Goal: Information Seeking & Learning: Check status

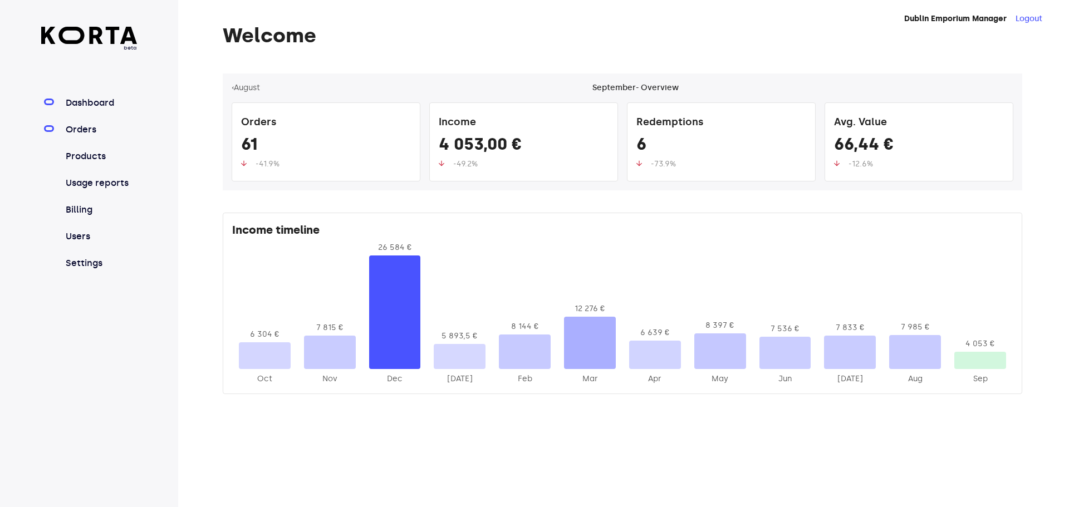
click at [72, 135] on link "Orders" at bounding box center [100, 129] width 74 height 13
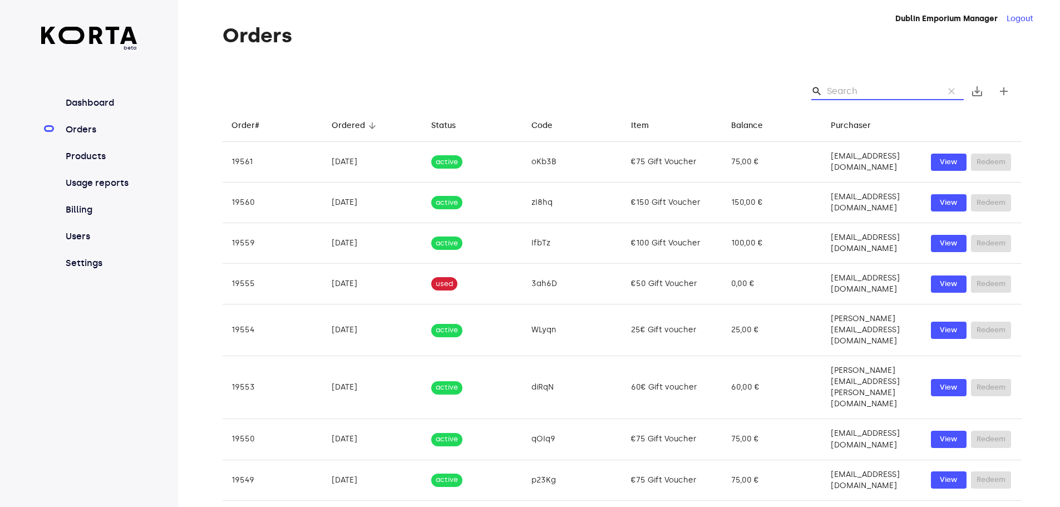
click at [846, 87] on input "Search" at bounding box center [881, 91] width 108 height 18
click at [858, 85] on div "search clear save_alt add" at bounding box center [622, 91] width 799 height 36
click at [857, 94] on input "Search" at bounding box center [881, 91] width 108 height 18
paste input "[EMAIL_ADDRESS][DOMAIN_NAME]"
type input "[EMAIL_ADDRESS][DOMAIN_NAME]"
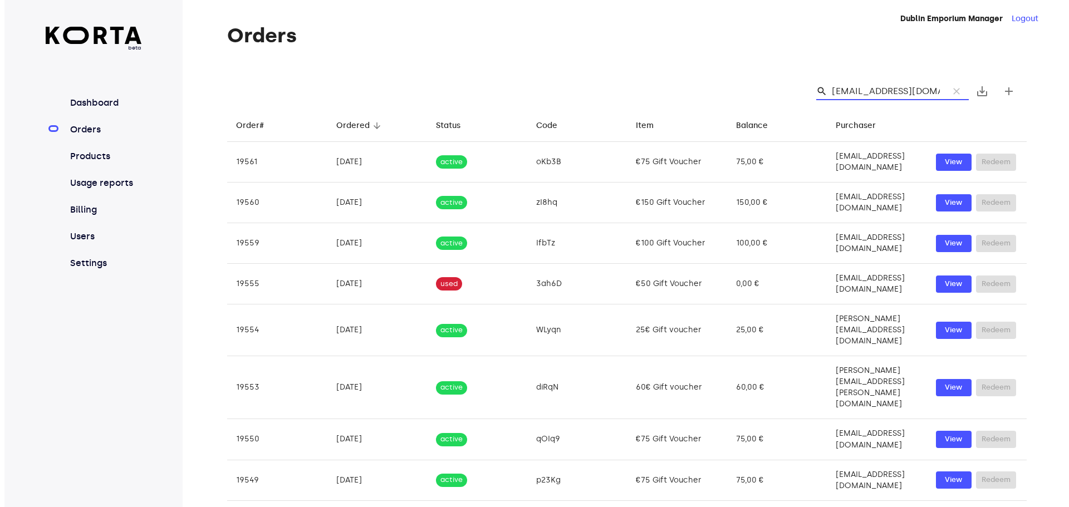
scroll to position [0, 18]
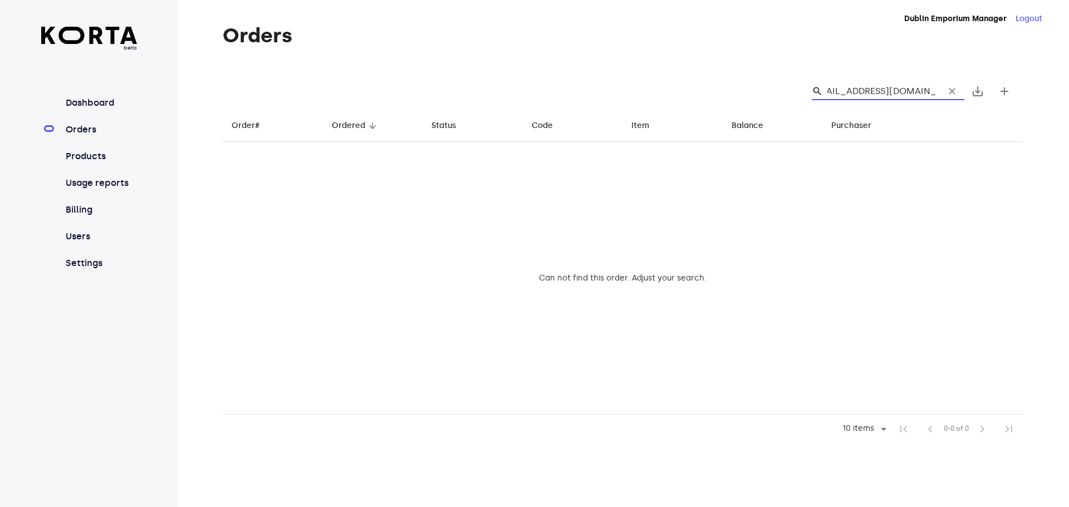
click at [857, 94] on input "[EMAIL_ADDRESS][DOMAIN_NAME]" at bounding box center [881, 91] width 108 height 18
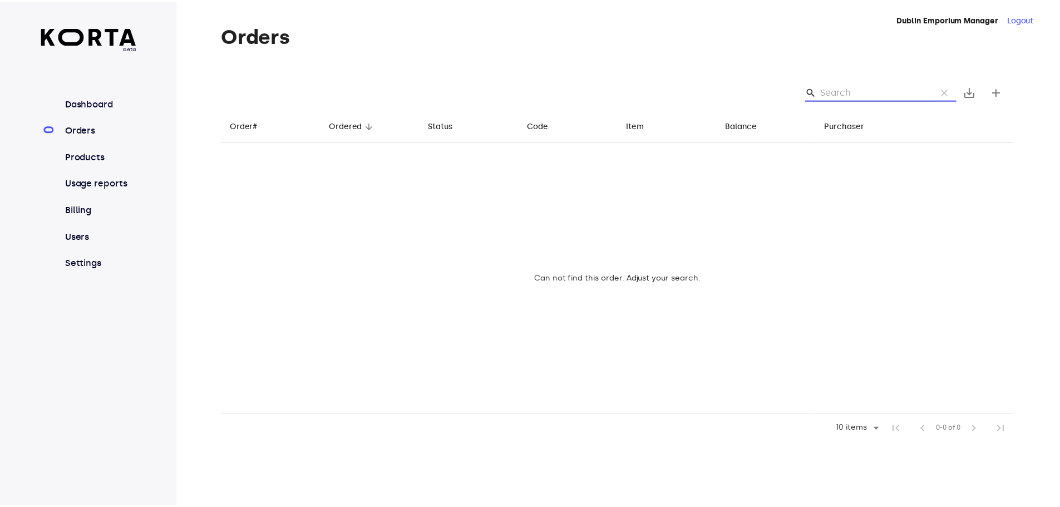
scroll to position [0, 0]
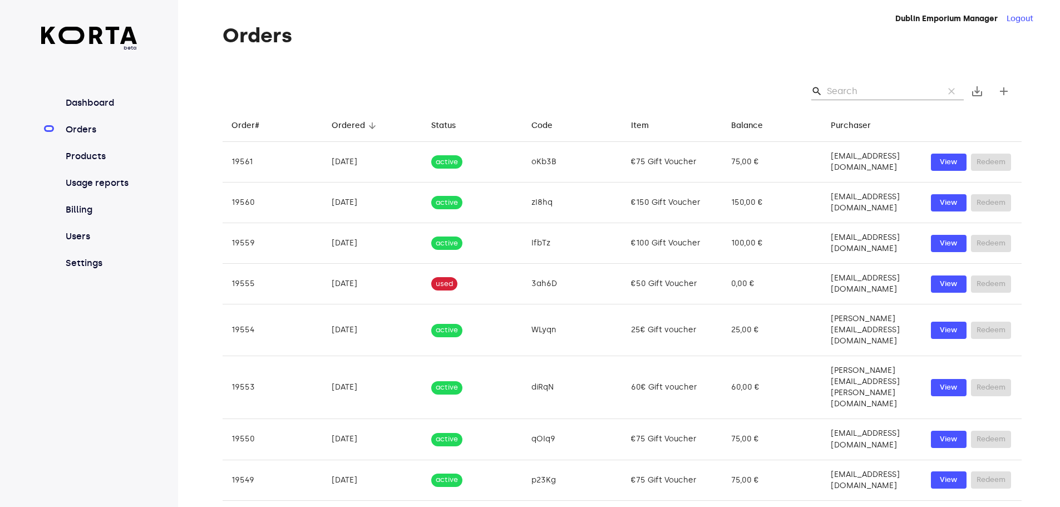
drag, startPoint x: 897, startPoint y: 80, endPoint x: 901, endPoint y: 87, distance: 8.2
click at [898, 80] on div "search clear save_alt add" at bounding box center [622, 91] width 799 height 36
click at [902, 92] on input "Search" at bounding box center [881, 91] width 108 height 18
click at [842, 93] on input "Search" at bounding box center [881, 91] width 108 height 18
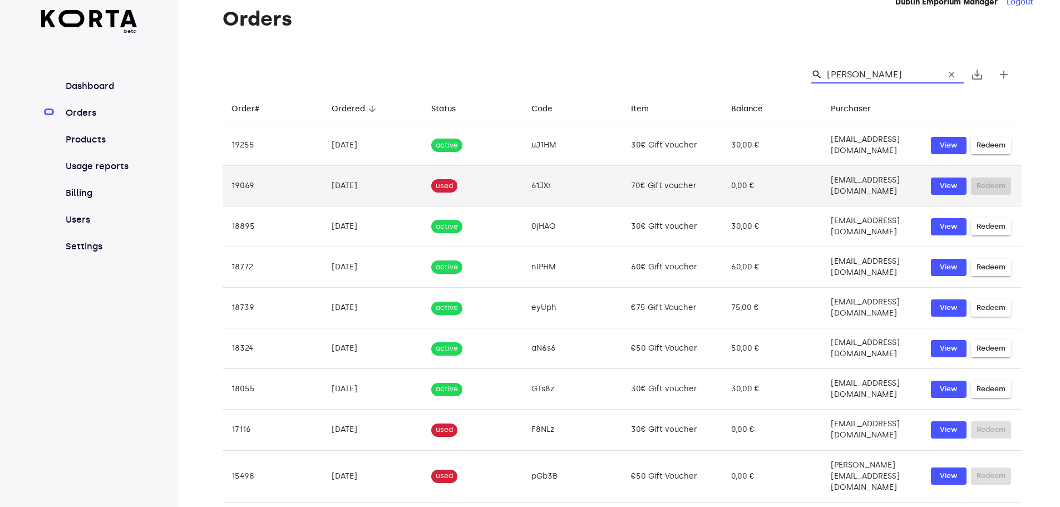
scroll to position [19, 0]
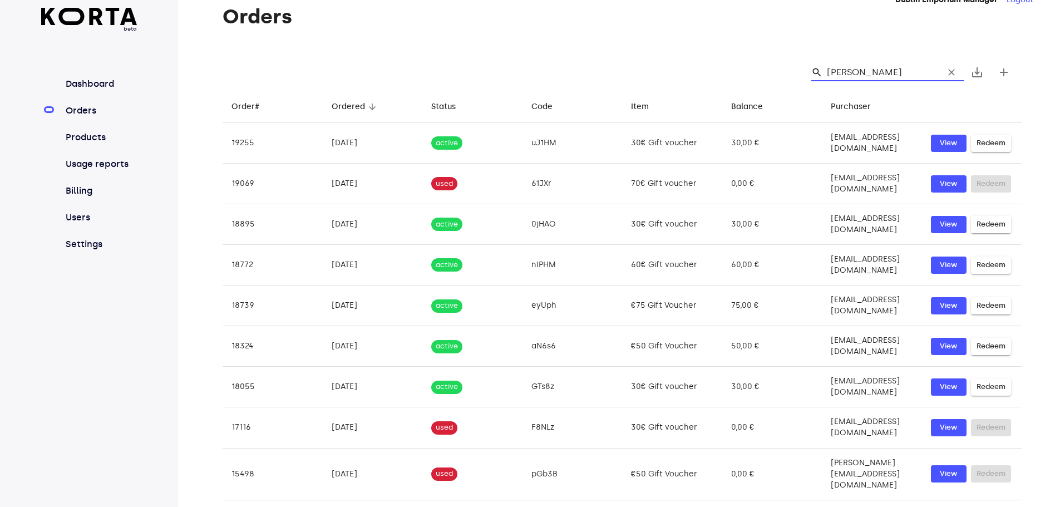
click at [897, 74] on input "[PERSON_NAME]" at bounding box center [881, 72] width 108 height 18
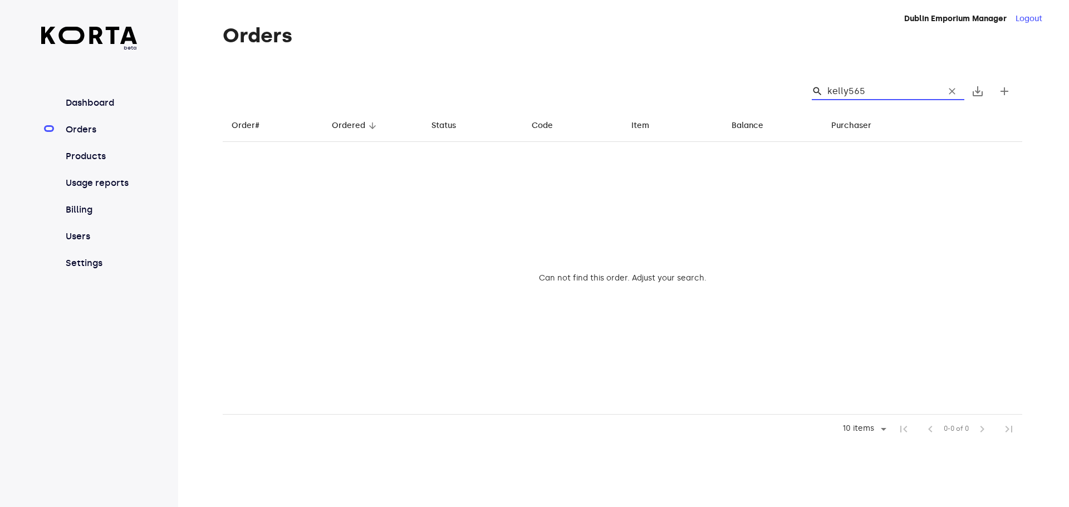
type input "kelly56"
click at [897, 94] on input "kelly56" at bounding box center [881, 91] width 108 height 18
click at [896, 94] on input "kelly56" at bounding box center [881, 91] width 108 height 18
type input "2024-24-12"
click at [849, 95] on input "2024-24-12" at bounding box center [881, 91] width 108 height 18
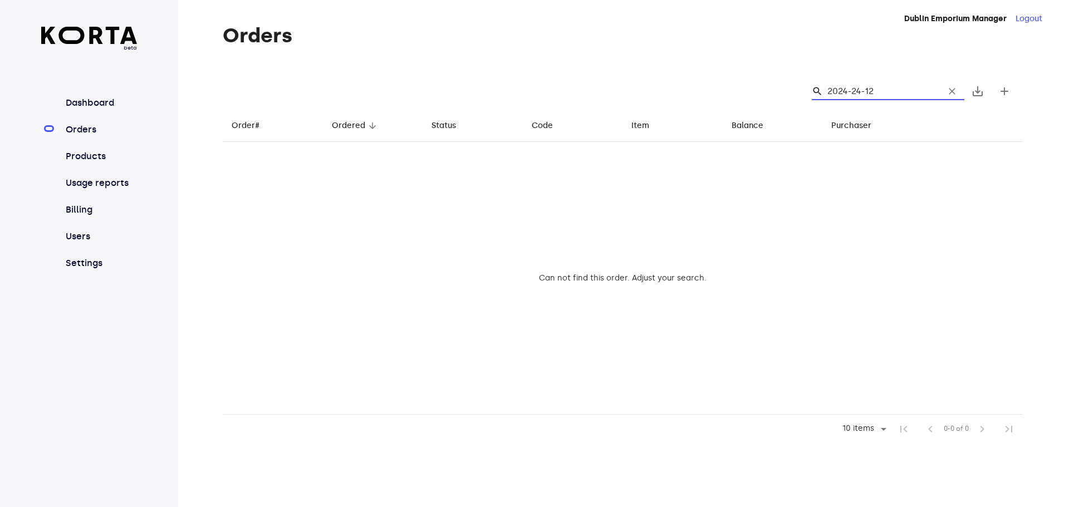
click at [849, 95] on input "2024-24-12" at bounding box center [881, 91] width 108 height 18
click at [869, 90] on input "2024-24-12" at bounding box center [881, 91] width 108 height 18
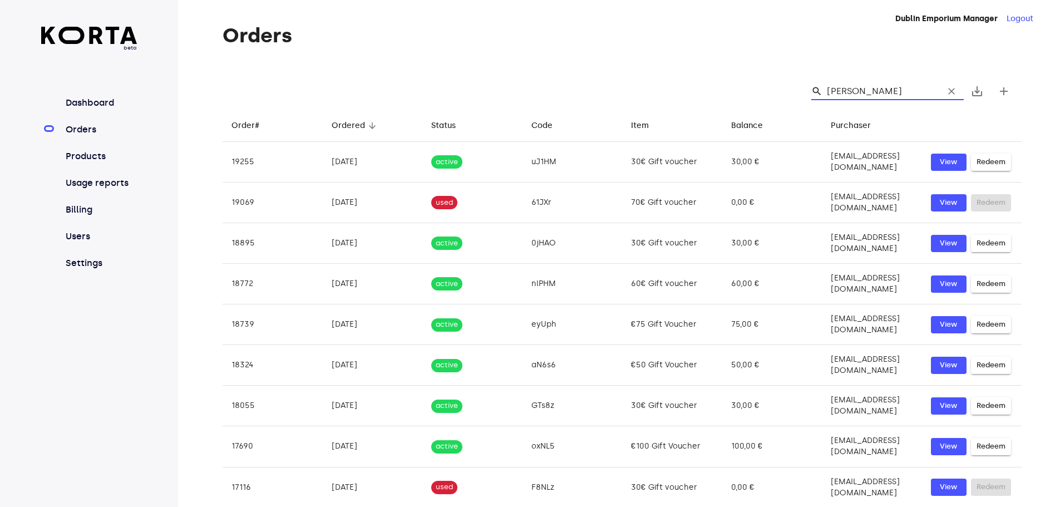
click at [869, 90] on input "[PERSON_NAME]" at bounding box center [881, 91] width 108 height 18
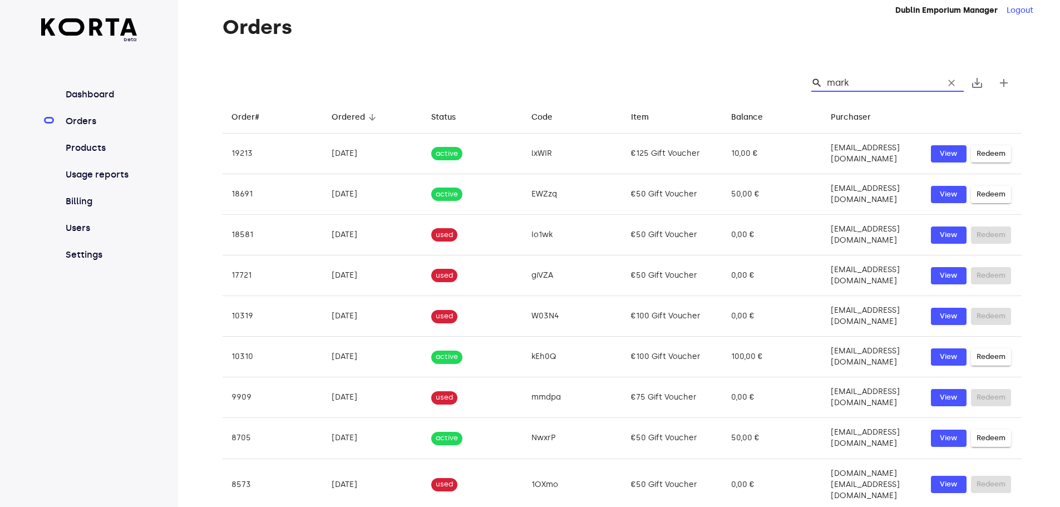
scroll to position [11, 0]
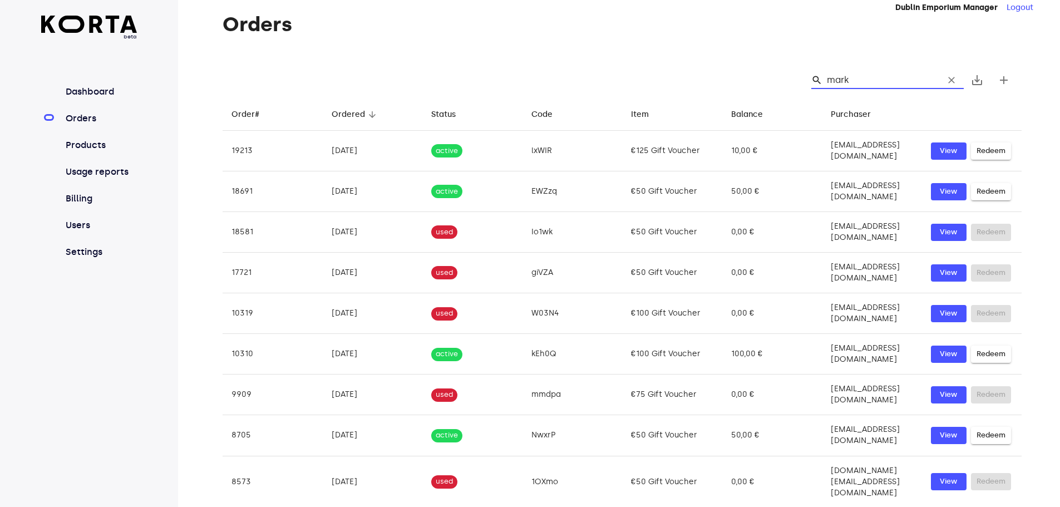
click at [862, 79] on input "mark" at bounding box center [881, 80] width 108 height 18
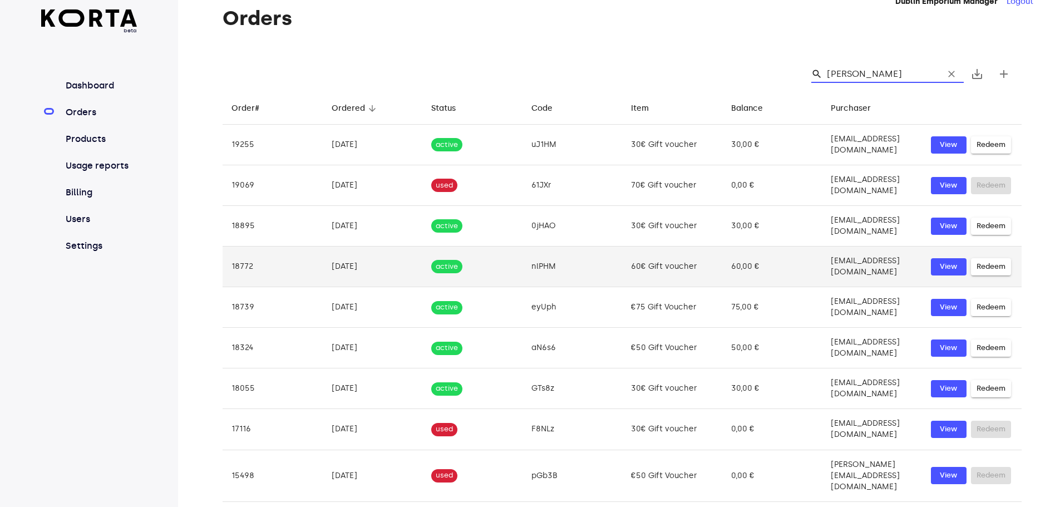
scroll to position [19, 0]
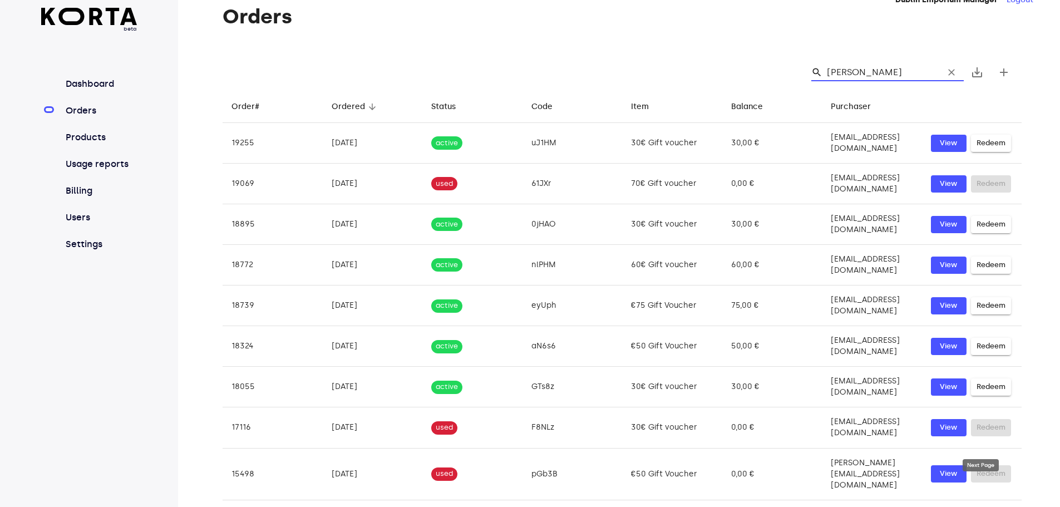
type input "[PERSON_NAME]"
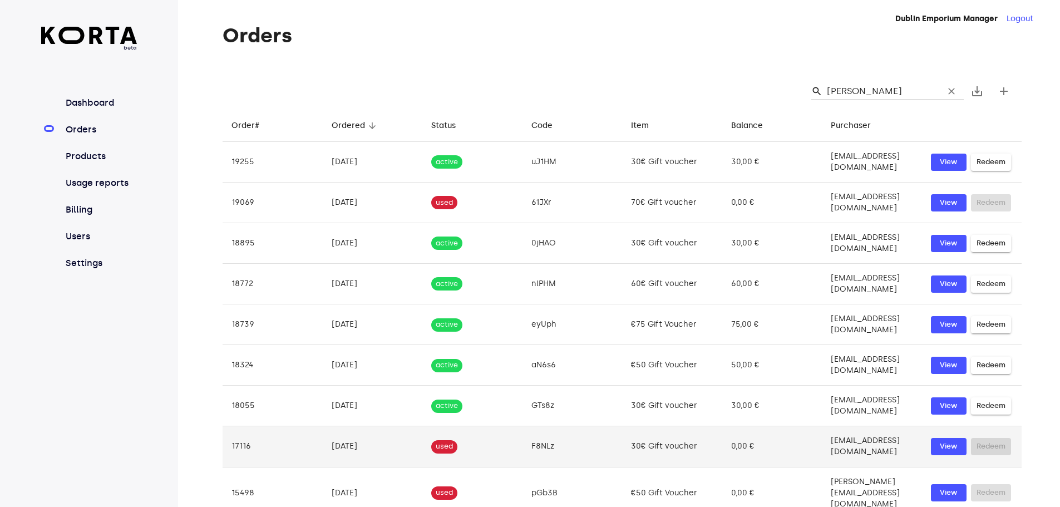
scroll to position [19, 0]
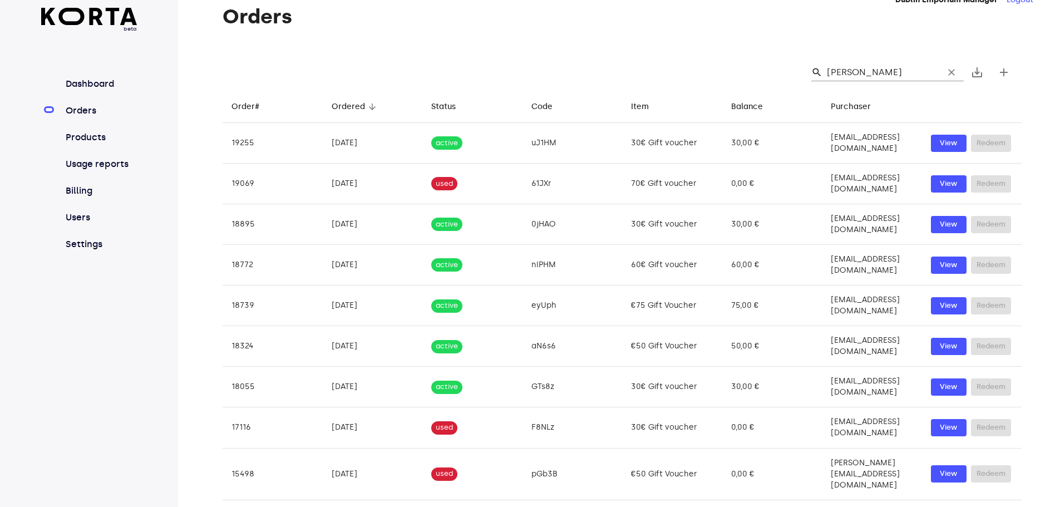
click at [951, 70] on span "clear" at bounding box center [951, 72] width 11 height 11
click at [909, 76] on input "Search" at bounding box center [881, 72] width 108 height 18
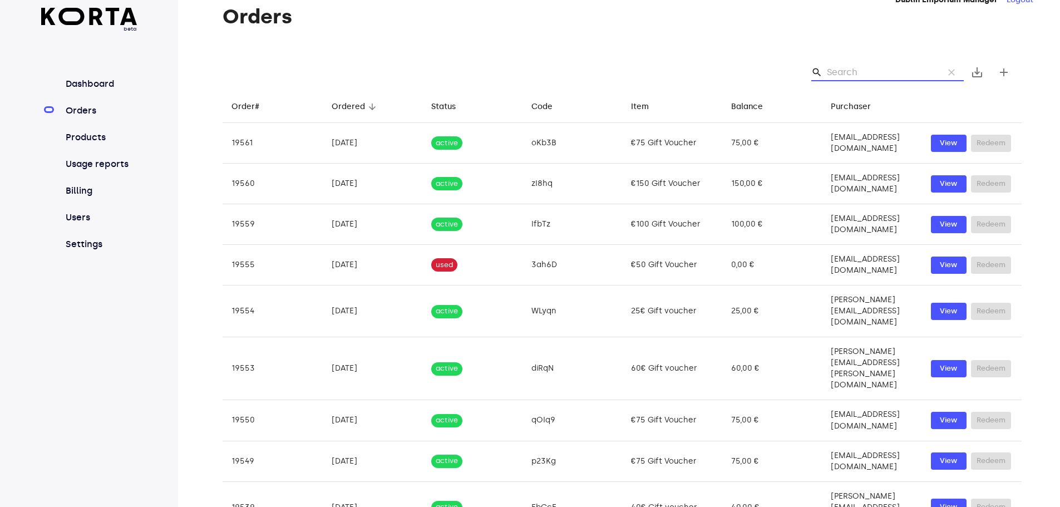
paste input "Caitriona"
type input "Caitriona"
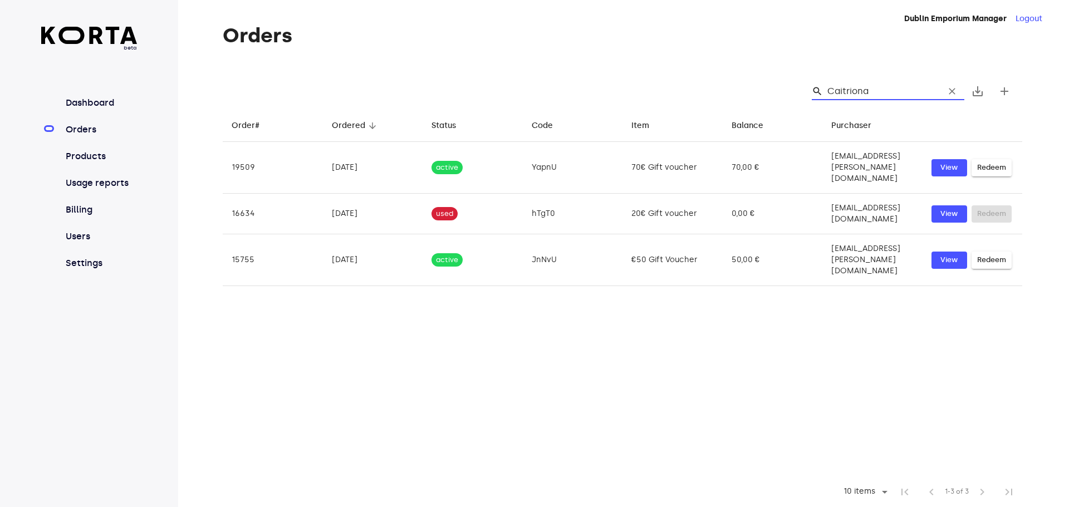
click at [910, 87] on input "Caitriona" at bounding box center [881, 91] width 108 height 18
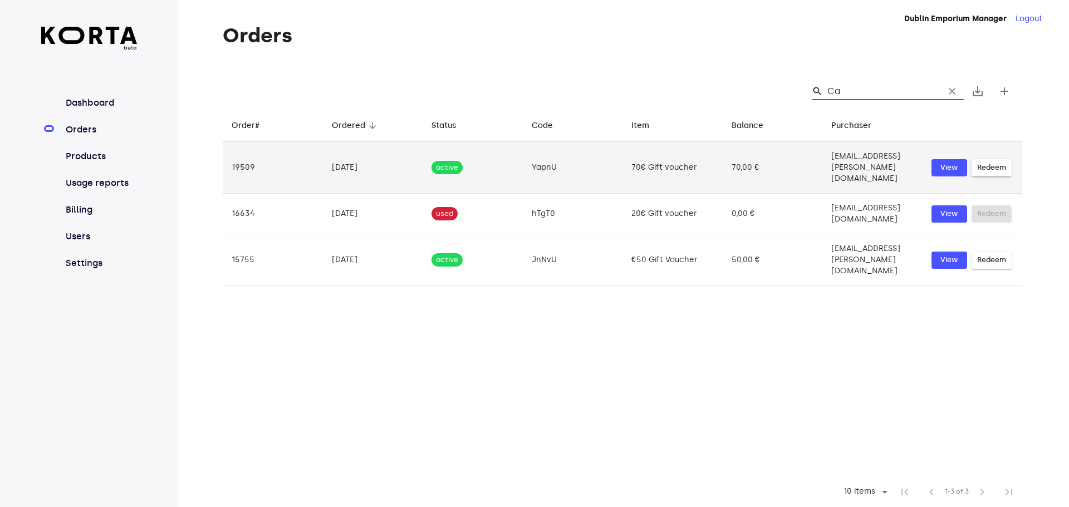
type input "C"
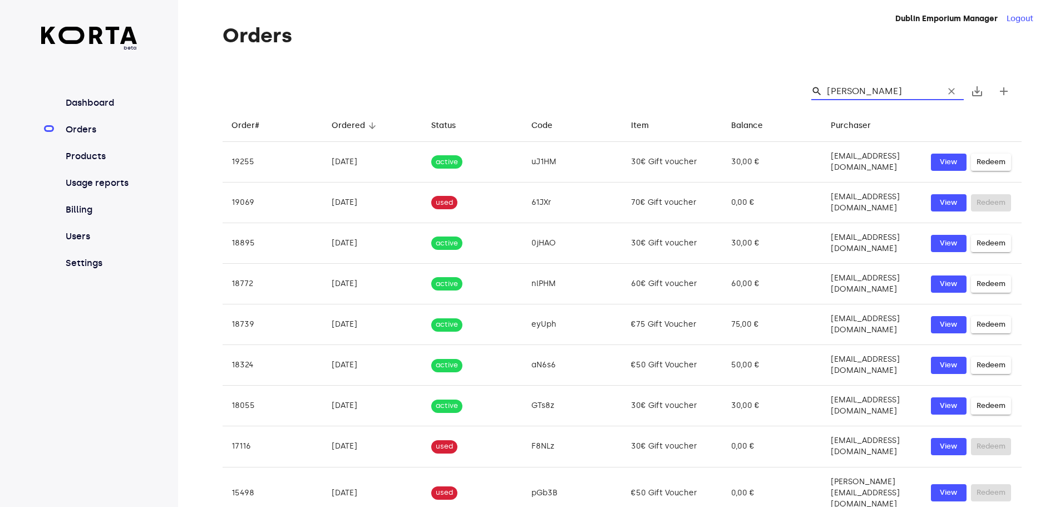
click at [857, 96] on input "[PERSON_NAME]" at bounding box center [881, 91] width 108 height 18
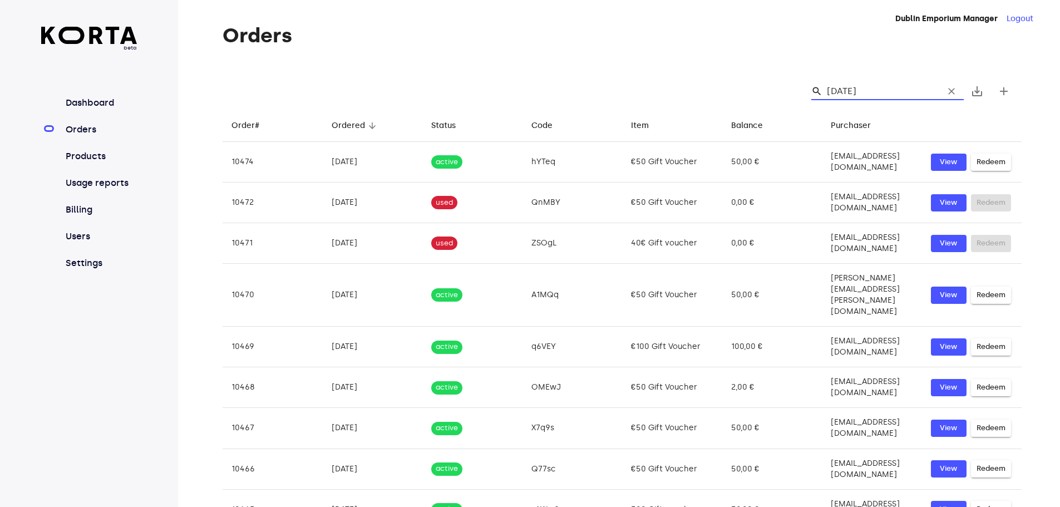
click at [886, 88] on input "[DATE]" at bounding box center [881, 91] width 108 height 18
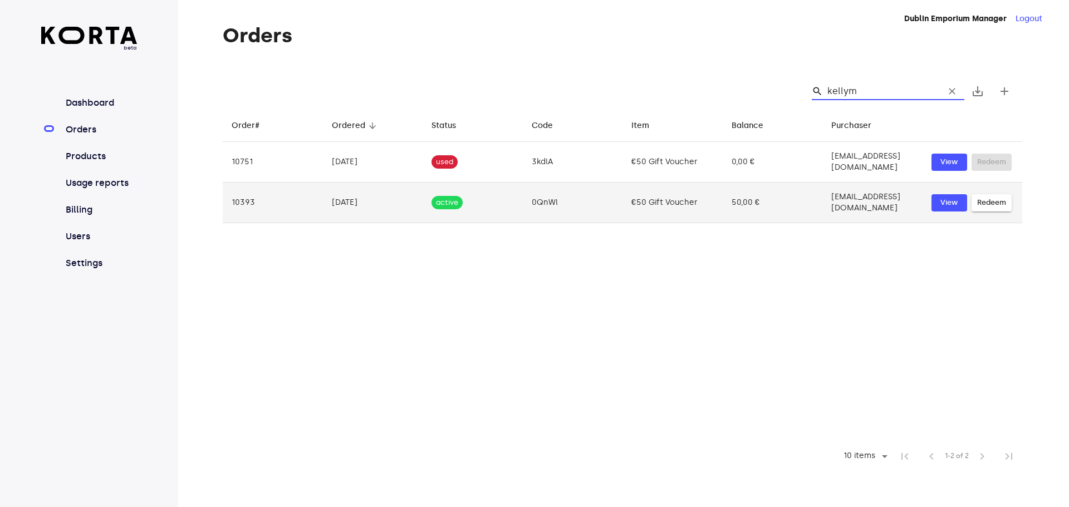
type input "kellym"
click at [595, 185] on td "0QnWl" at bounding box center [573, 203] width 100 height 41
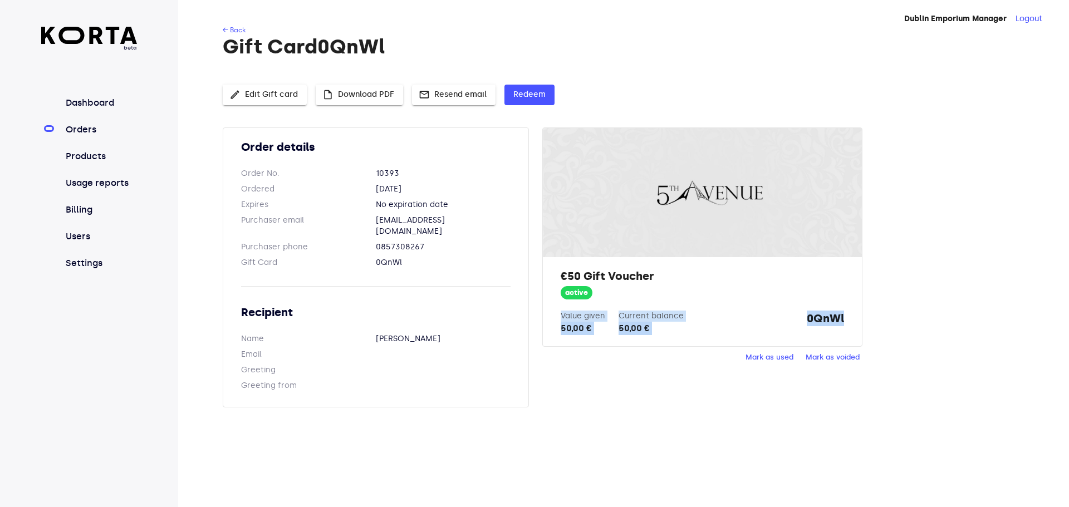
drag, startPoint x: 800, startPoint y: 308, endPoint x: 846, endPoint y: 348, distance: 61.2
click at [853, 322] on div "€50 Gift Voucher active Value given 50,00 € Current balance 50,00 € 0QnWl" at bounding box center [702, 301] width 318 height 89
drag, startPoint x: 846, startPoint y: 348, endPoint x: 845, endPoint y: 325, distance: 23.4
click at [845, 339] on div "€50 Gift Voucher active Value given 50,00 € Current balance 50,00 € 0QnWl Mark …" at bounding box center [701, 246] width 319 height 239
click at [859, 319] on div "€50 Gift Voucher active Value given 50,00 € Current balance 50,00 € 0QnWl" at bounding box center [702, 301] width 318 height 89
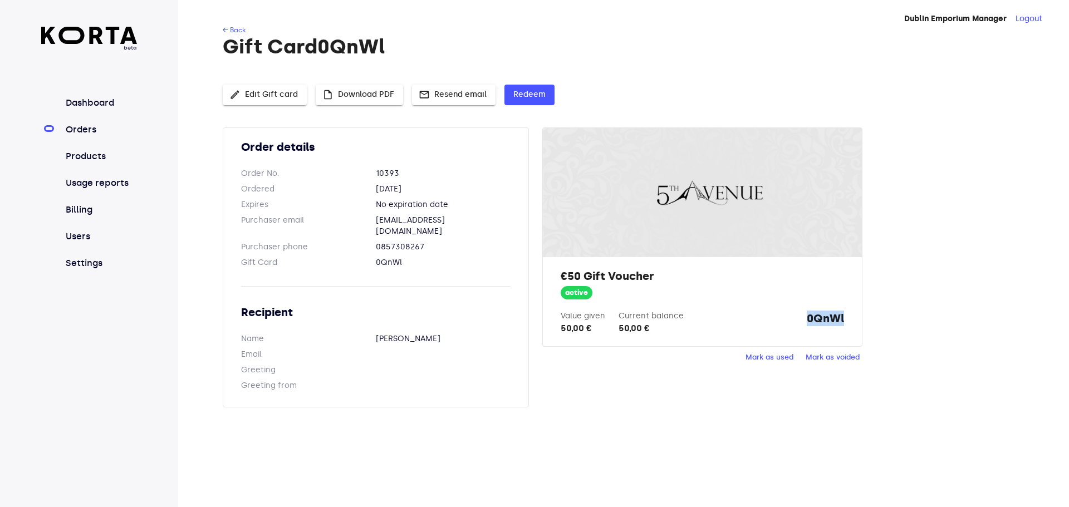
drag, startPoint x: 854, startPoint y: 319, endPoint x: 802, endPoint y: 315, distance: 51.9
click at [802, 315] on div "€50 Gift Voucher active Value given 50,00 € Current balance 50,00 € 0QnWl" at bounding box center [702, 301] width 318 height 89
copy strong "0QnWl"
drag, startPoint x: 835, startPoint y: 309, endPoint x: 814, endPoint y: 316, distance: 22.7
click at [810, 314] on strong "0QnWl" at bounding box center [824, 323] width 37 height 24
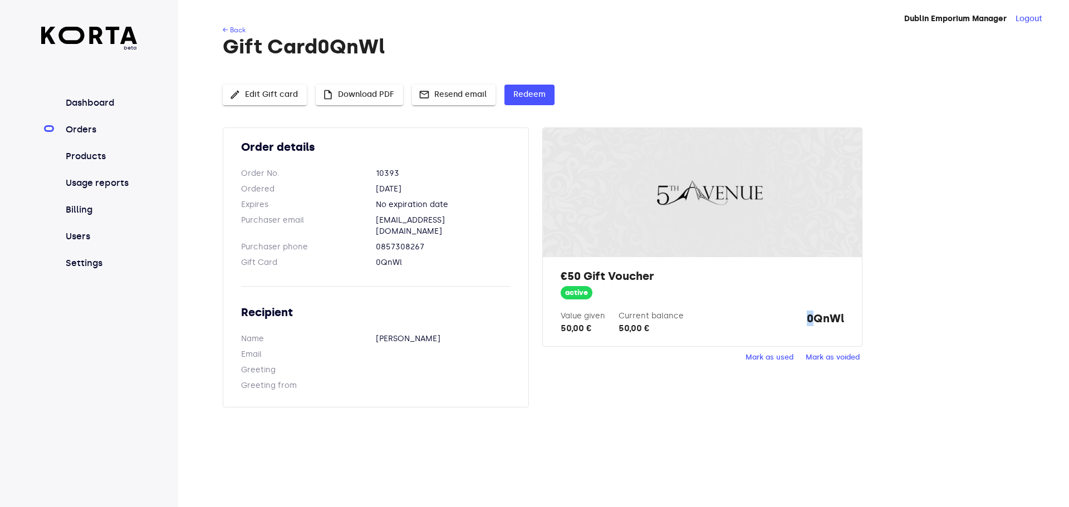
click at [791, 321] on div "Value given 50,00 € Current balance 50,00 € 0QnWl" at bounding box center [701, 323] width 283 height 24
drag, startPoint x: 846, startPoint y: 322, endPoint x: 831, endPoint y: 320, distance: 15.1
click at [841, 319] on div "€50 Gift Voucher active Value given 50,00 € Current balance 50,00 € 0QnWl" at bounding box center [702, 301] width 318 height 89
drag, startPoint x: 787, startPoint y: 313, endPoint x: 867, endPoint y: 321, distance: 80.5
click at [867, 321] on div "Order details Order No. 10393 Ordered [DATE] Expires No expiration date Purchas…" at bounding box center [622, 273] width 799 height 293
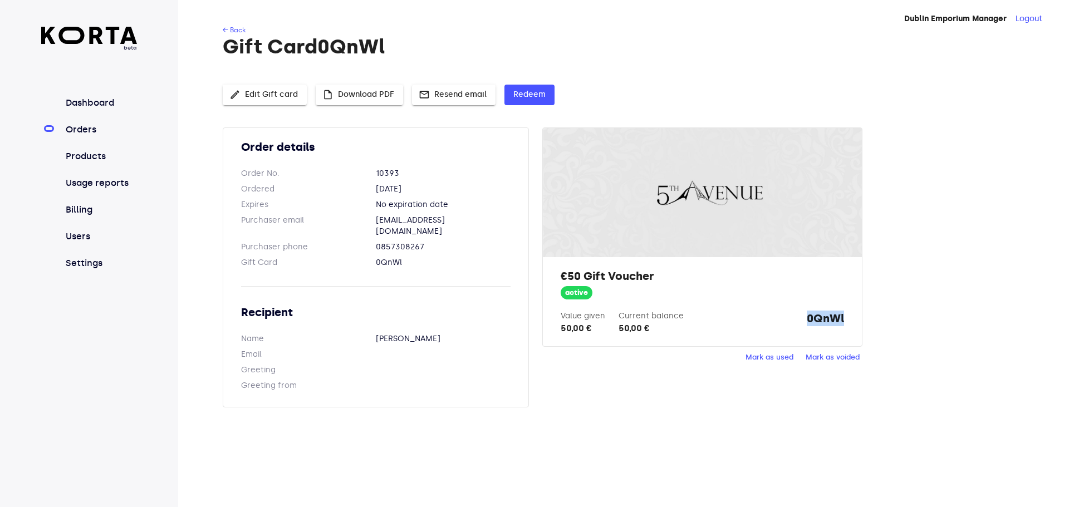
copy strong "0QnWl"
click at [677, 478] on div "Dublin Emporium Manager Logout ← Back Gift Card 0QnWl edit Edit Gift card inser…" at bounding box center [623, 253] width 891 height 507
drag, startPoint x: 800, startPoint y: 311, endPoint x: 855, endPoint y: 316, distance: 55.4
click at [855, 316] on div "€50 Gift Voucher active Value given 50,00 € Current balance 50,00 € 0QnWl" at bounding box center [702, 301] width 318 height 89
copy strong "0QnWl"
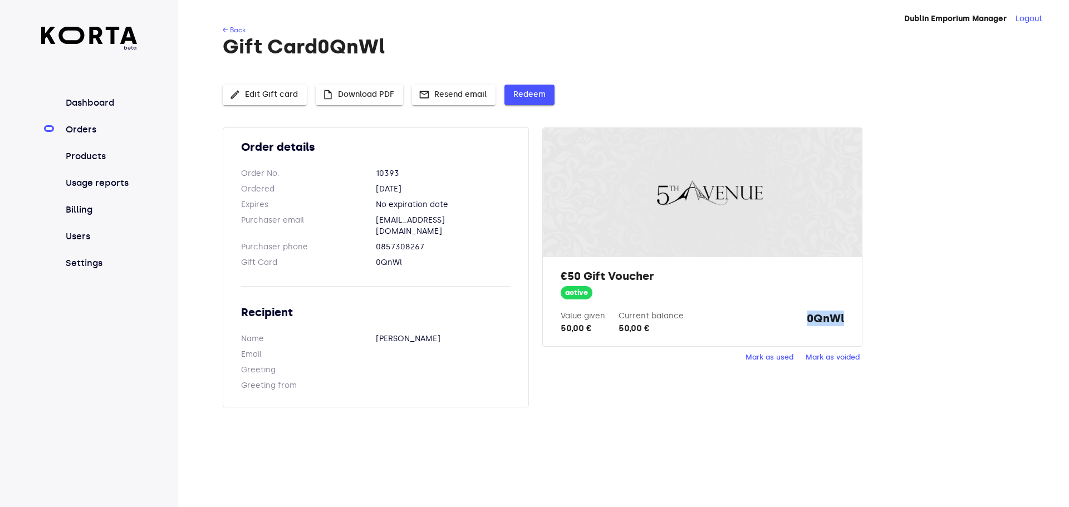
click at [524, 99] on span "Redeem" at bounding box center [529, 95] width 32 height 14
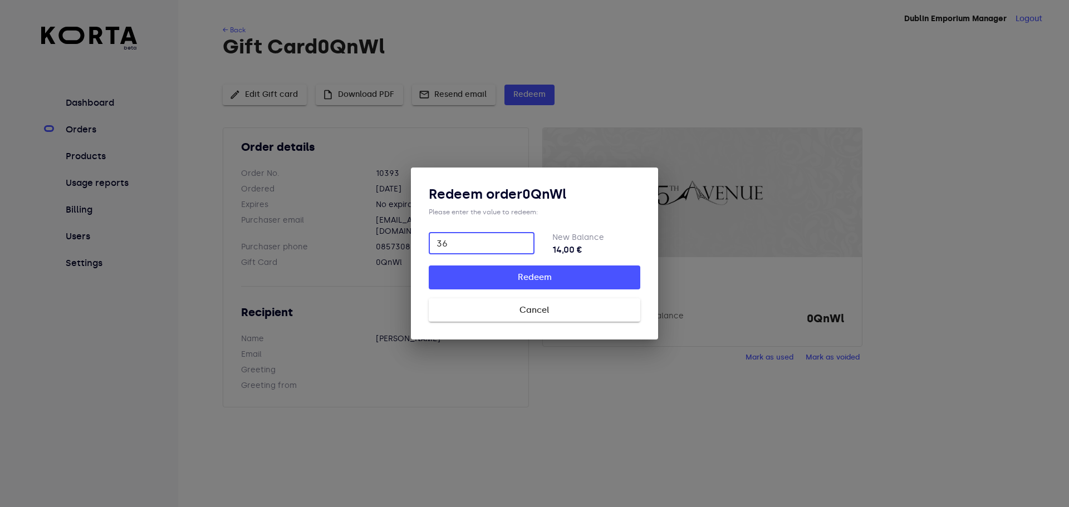
type input "36"
click at [429, 265] on button "Redeem" at bounding box center [534, 276] width 211 height 23
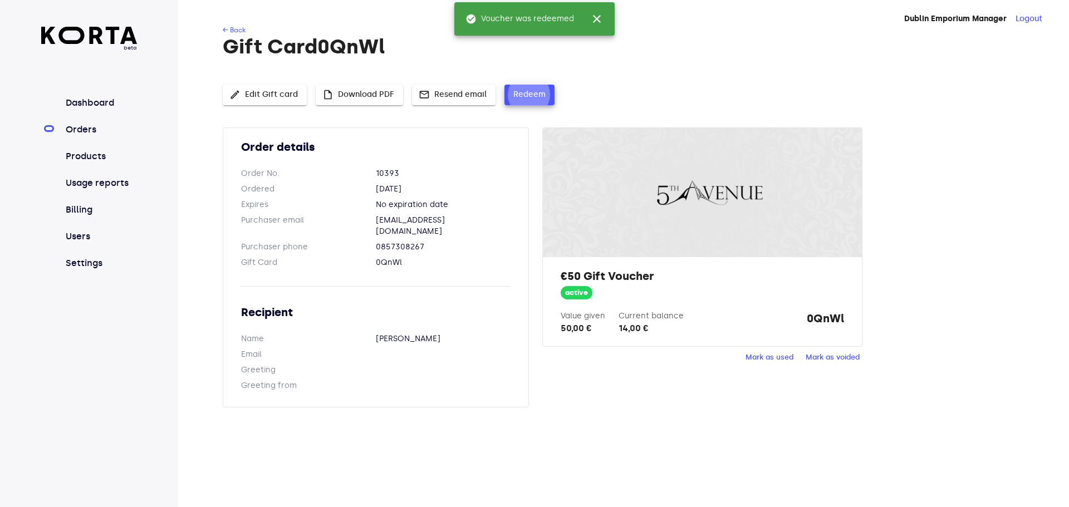
drag, startPoint x: 86, startPoint y: 129, endPoint x: 92, endPoint y: 129, distance: 6.1
click at [86, 129] on link "Orders" at bounding box center [100, 129] width 74 height 13
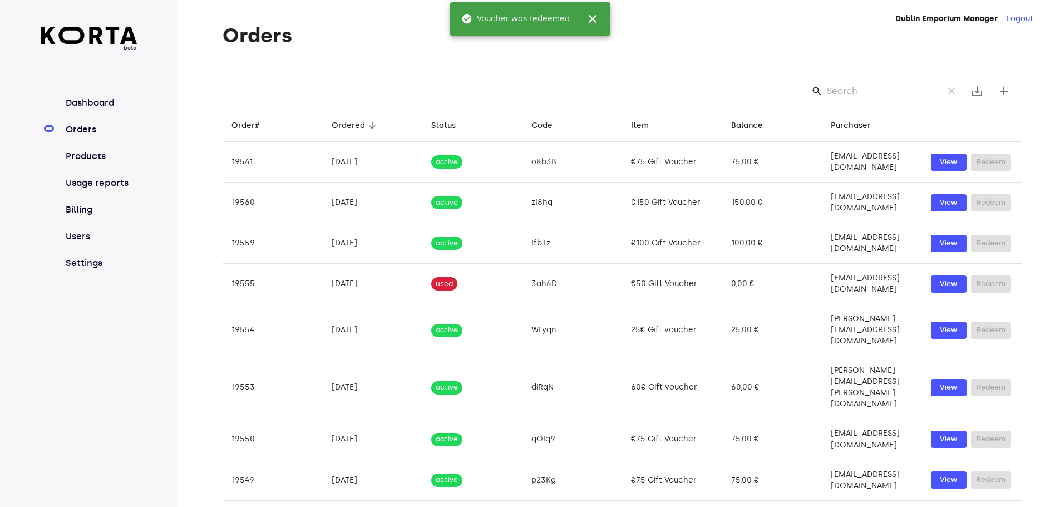
click at [824, 94] on div "search clear" at bounding box center [887, 91] width 153 height 18
paste input "[EMAIL_ADDRESS][DOMAIN_NAME]""
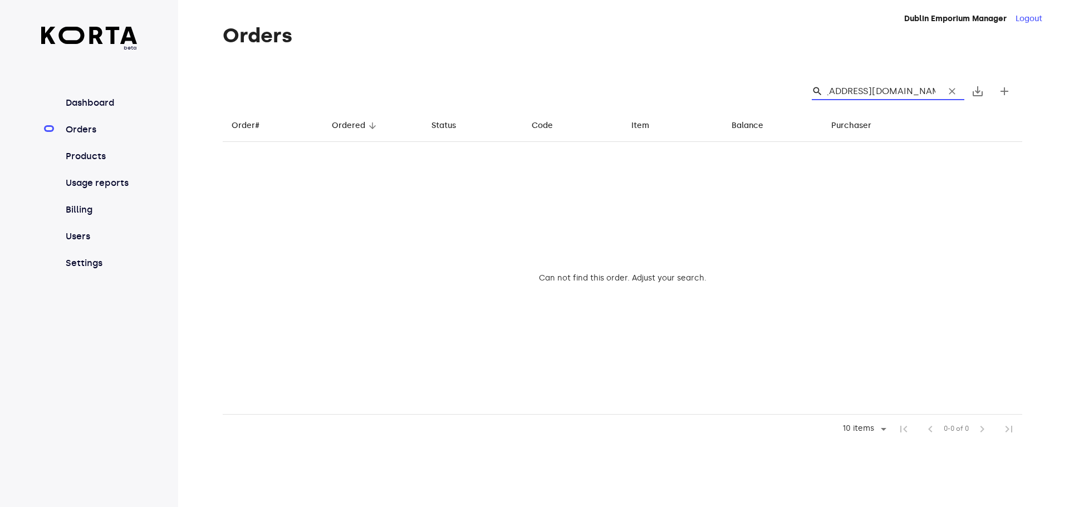
scroll to position [0, 32]
type input "[EMAIL_ADDRESS][DOMAIN_NAME]"
click at [873, 94] on input "[EMAIL_ADDRESS][DOMAIN_NAME]" at bounding box center [881, 91] width 108 height 18
click at [872, 90] on input "[EMAIL_ADDRESS][DOMAIN_NAME]" at bounding box center [881, 91] width 108 height 18
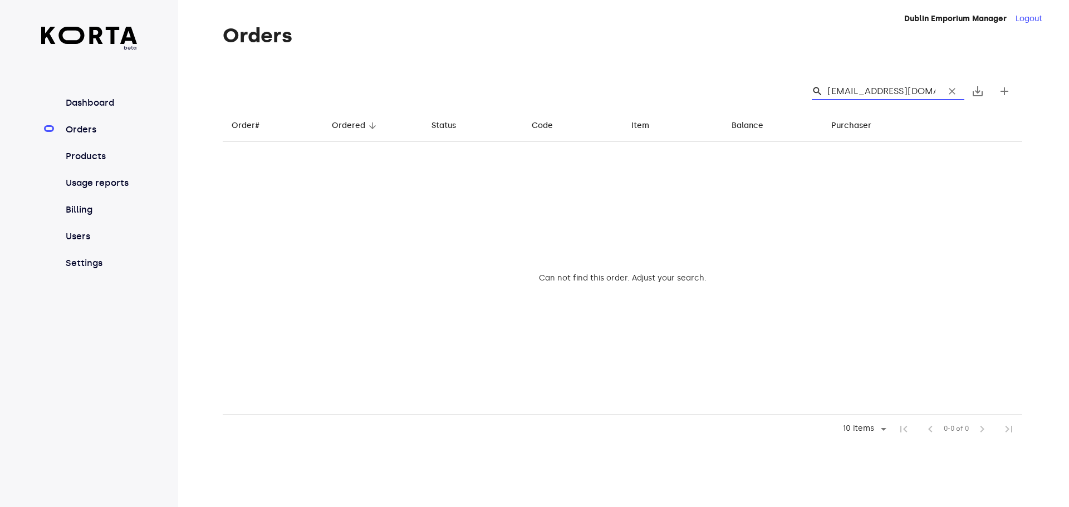
click at [874, 92] on input "[EMAIL_ADDRESS][DOMAIN_NAME]" at bounding box center [881, 91] width 108 height 18
click at [923, 92] on input "[EMAIL_ADDRESS][DOMAIN_NAME]" at bounding box center [881, 91] width 108 height 18
click at [873, 88] on input "[EMAIL_ADDRESS][DOMAIN_NAME]" at bounding box center [881, 91] width 108 height 18
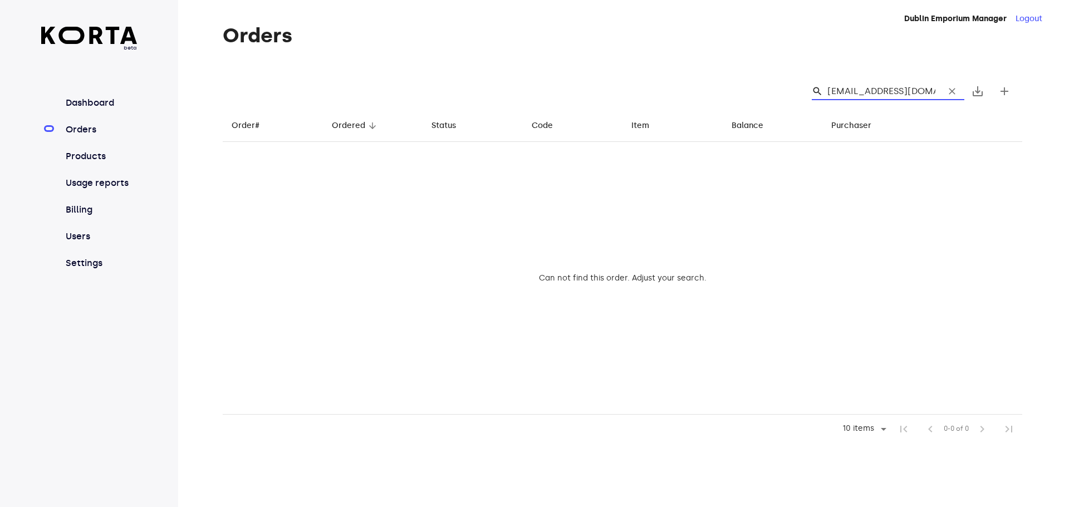
click at [855, 96] on input "[EMAIL_ADDRESS][DOMAIN_NAME]" at bounding box center [881, 91] width 108 height 18
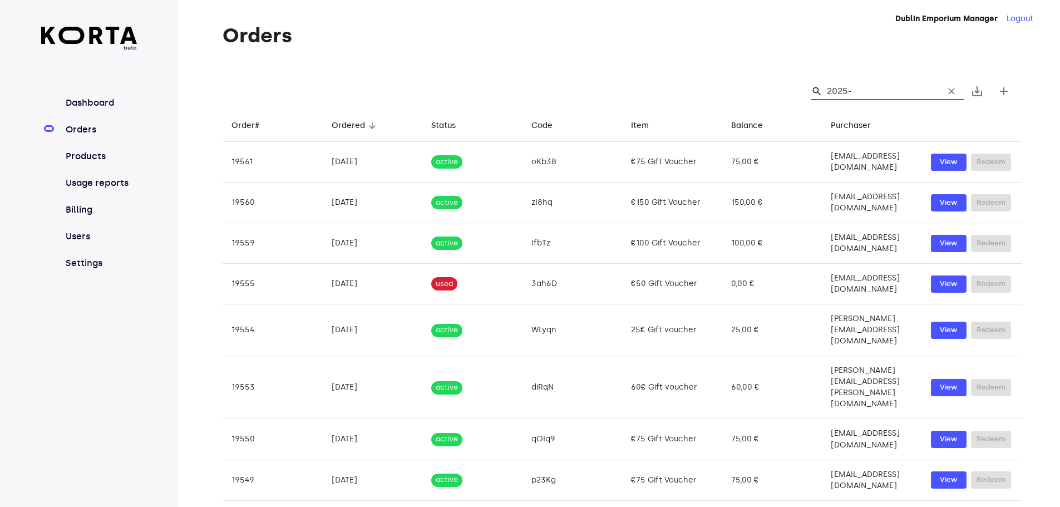
type input "2025-0"
click at [888, 88] on input "2025-0" at bounding box center [881, 91] width 108 height 18
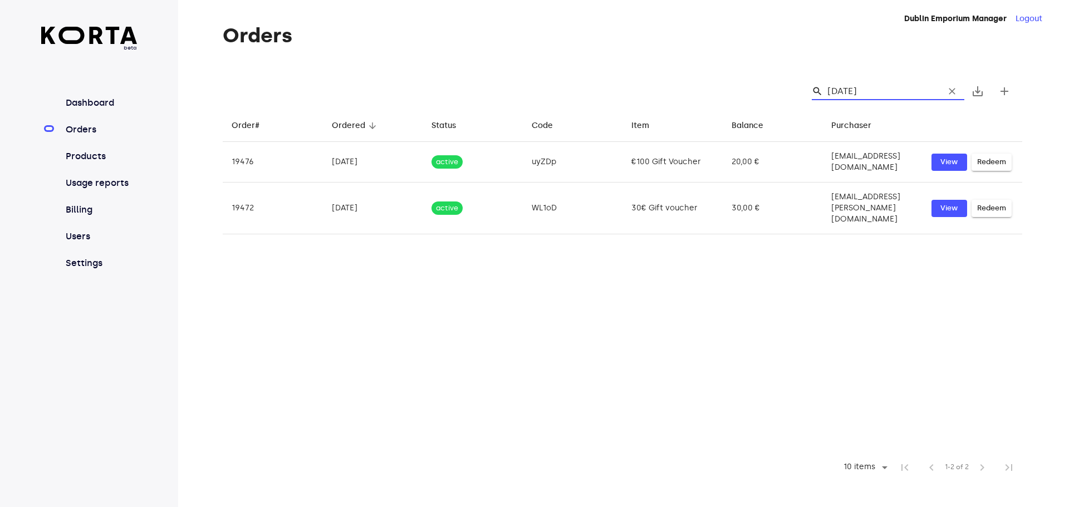
type input "[DATE]"
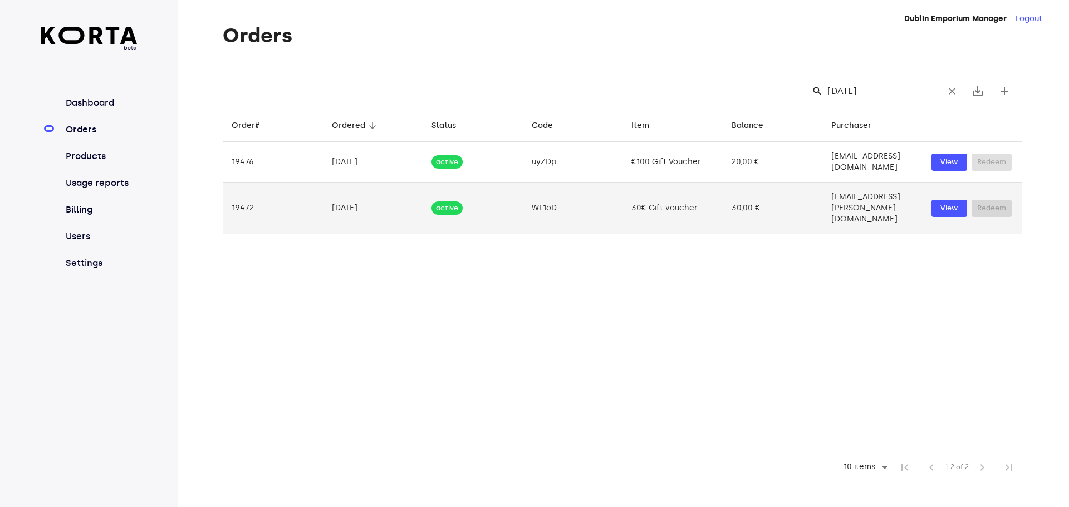
click at [822, 197] on td "[EMAIL_ADDRESS][PERSON_NAME][DOMAIN_NAME]" at bounding box center [872, 209] width 100 height 52
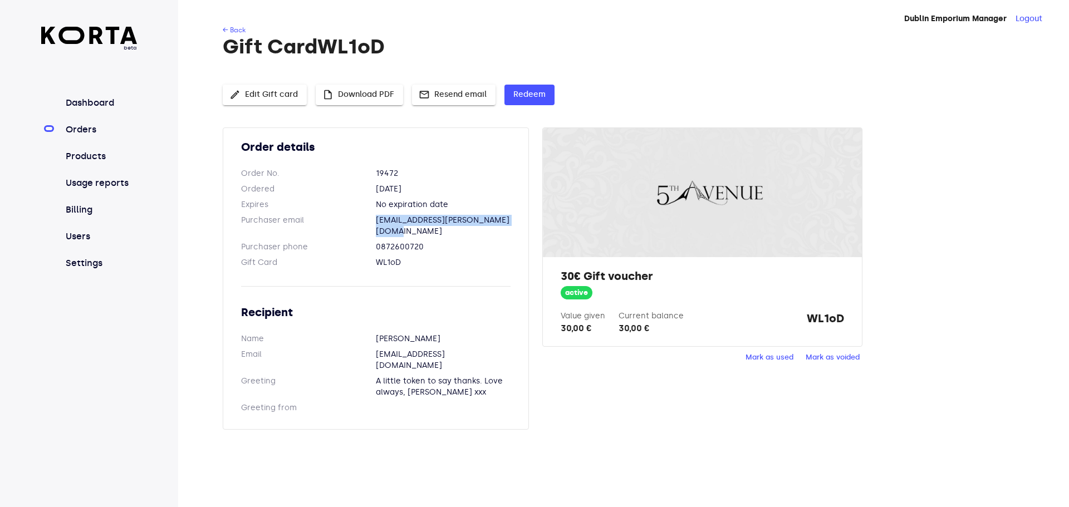
drag, startPoint x: 364, startPoint y: 214, endPoint x: 530, endPoint y: 225, distance: 166.2
click at [531, 225] on div "Order details Order No. 19472 Ordered [DATE] Expires No expiration date Purchas…" at bounding box center [382, 285] width 319 height 316
copy dl "[EMAIL_ADDRESS][PERSON_NAME][DOMAIN_NAME]"
click at [455, 94] on span "mail Resend email" at bounding box center [454, 95] width 66 height 14
click at [371, 93] on span "insert_drive_file Download PDF" at bounding box center [359, 95] width 70 height 14
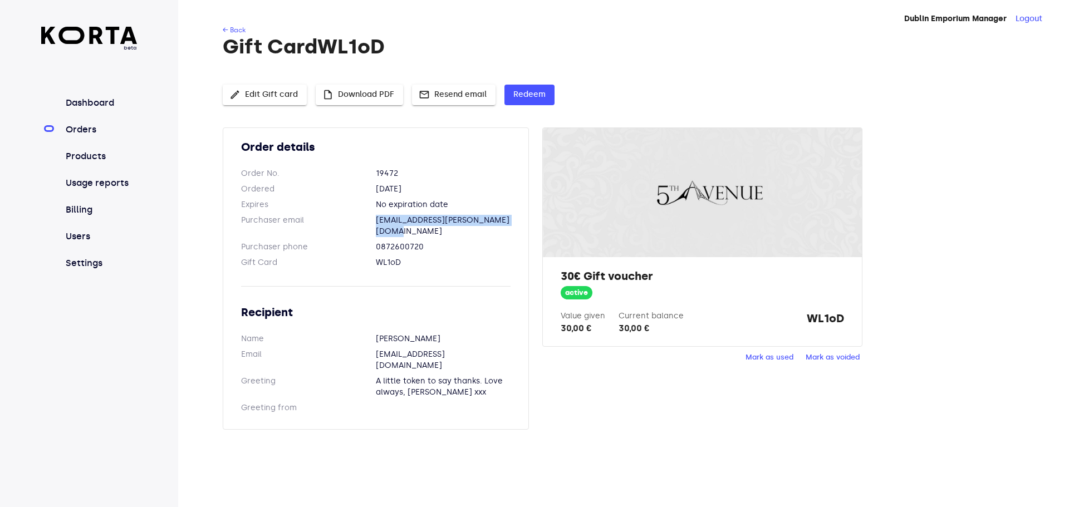
click at [101, 129] on link "Orders" at bounding box center [100, 129] width 74 height 13
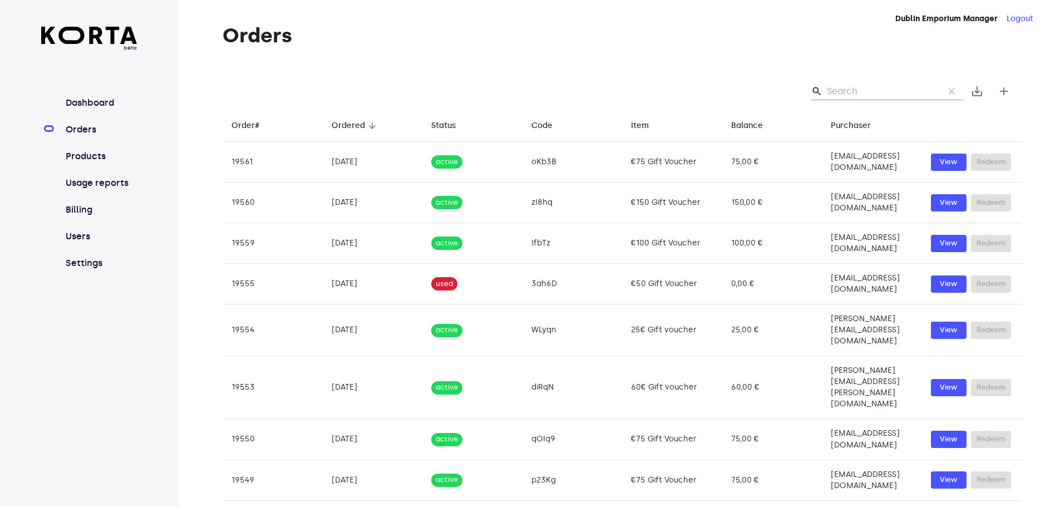
click at [912, 98] on input "Search" at bounding box center [881, 91] width 108 height 18
paste input "[EMAIL_ADDRESS][DOMAIN_NAME]"
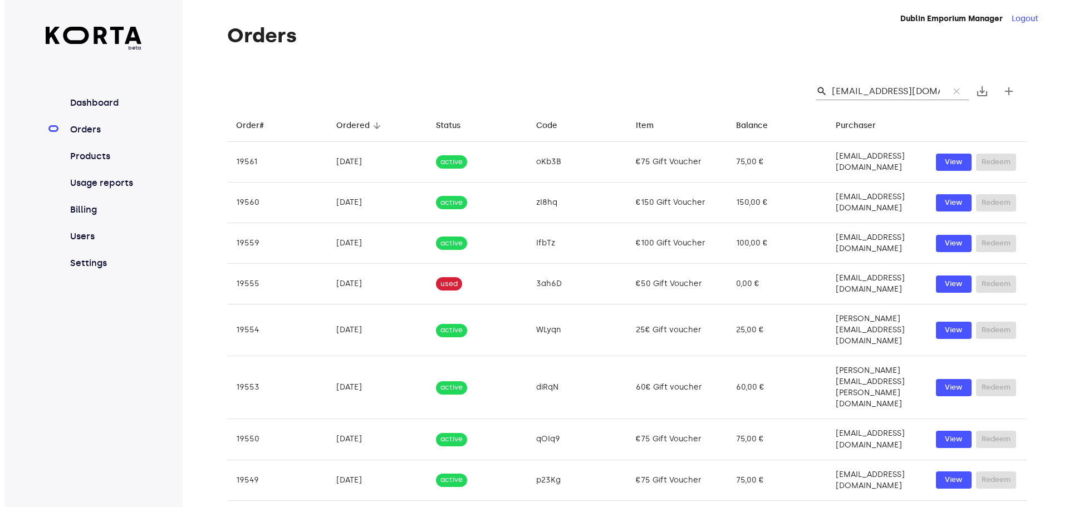
scroll to position [0, 11]
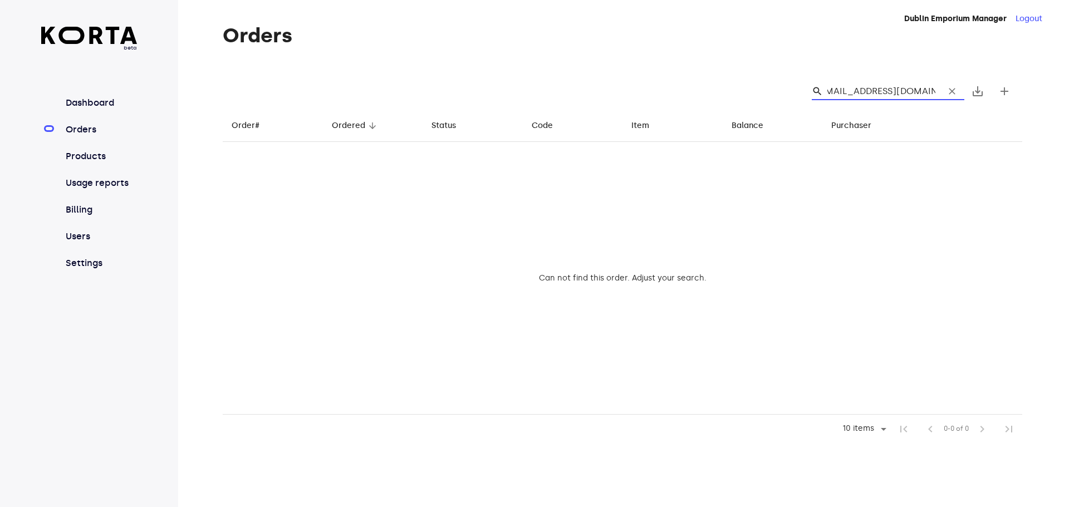
type input "[EMAIL_ADDRESS][DOMAIN_NAME]"
click at [851, 90] on input "[EMAIL_ADDRESS][DOMAIN_NAME]" at bounding box center [881, 91] width 108 height 18
click at [852, 91] on input "[EMAIL_ADDRESS][DOMAIN_NAME]" at bounding box center [881, 91] width 108 height 18
paste input "conor"
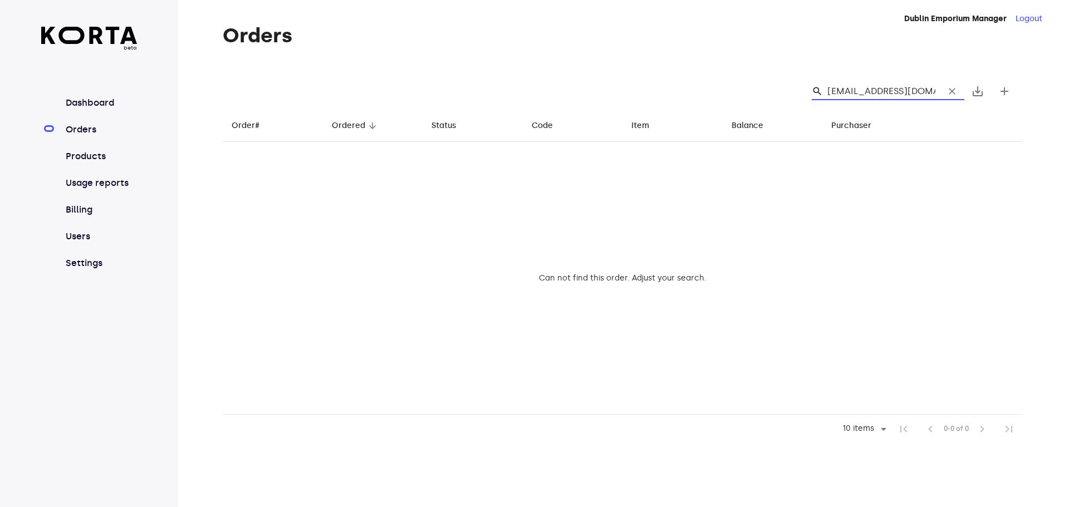
scroll to position [0, 12]
type input "[EMAIL_ADDRESS][DOMAIN_NAME]"
click at [904, 90] on input "[EMAIL_ADDRESS][DOMAIN_NAME]" at bounding box center [881, 91] width 108 height 18
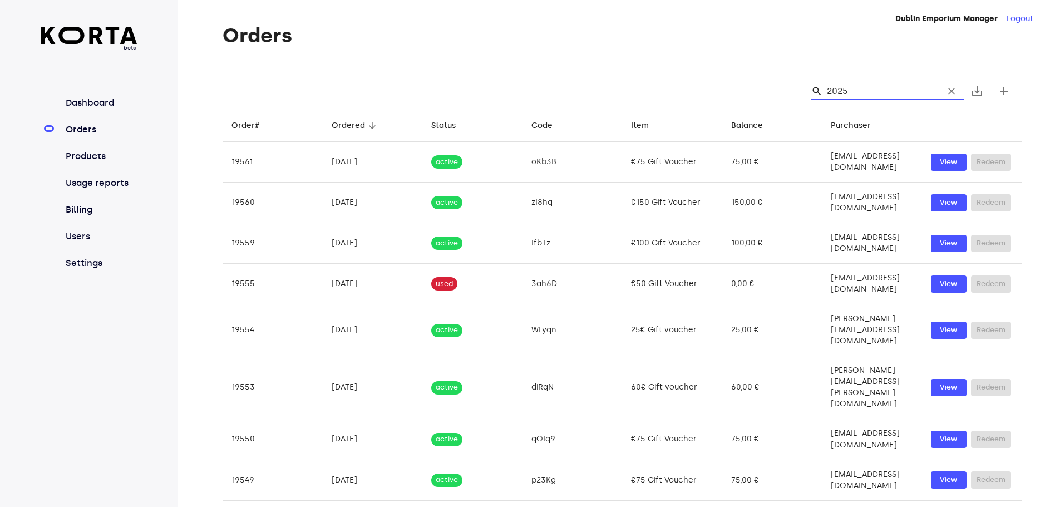
type input "2025-"
click at [901, 92] on input "2025-" at bounding box center [881, 91] width 108 height 18
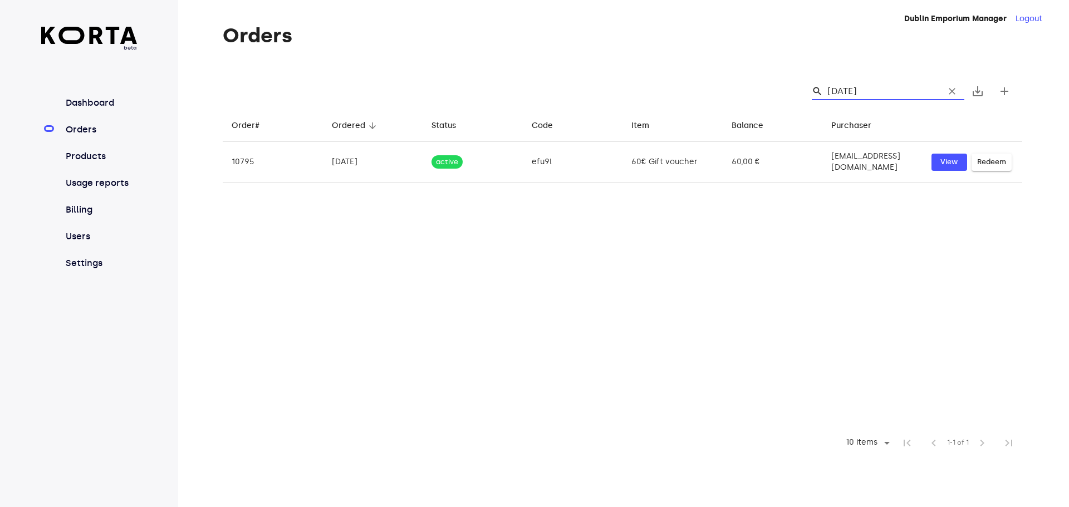
click at [864, 94] on input "[DATE]" at bounding box center [881, 91] width 108 height 18
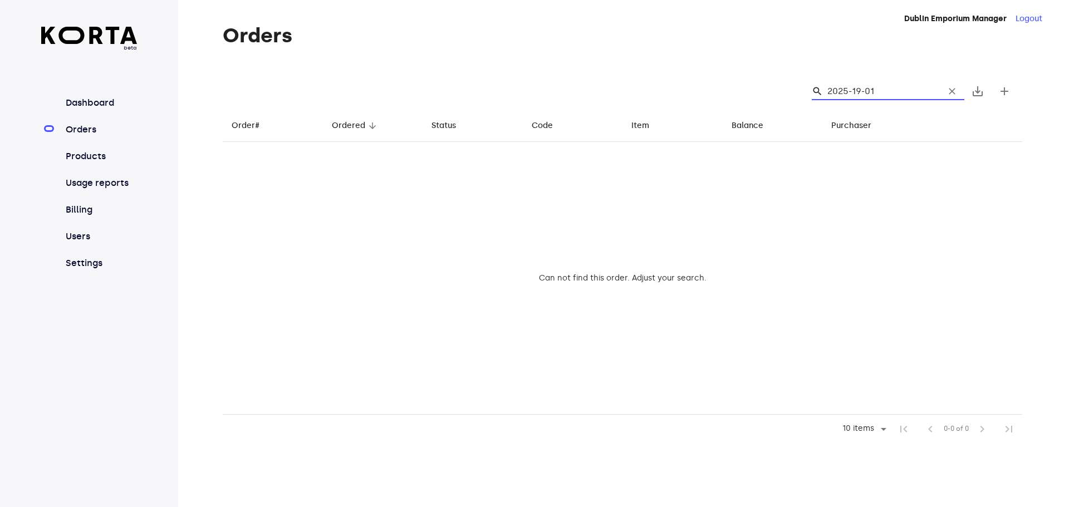
type input "2025-19-01"
click at [862, 87] on input "2025-19-01" at bounding box center [881, 91] width 108 height 18
type input "[DATE]"
click at [897, 89] on input "[DATE]" at bounding box center [881, 91] width 108 height 18
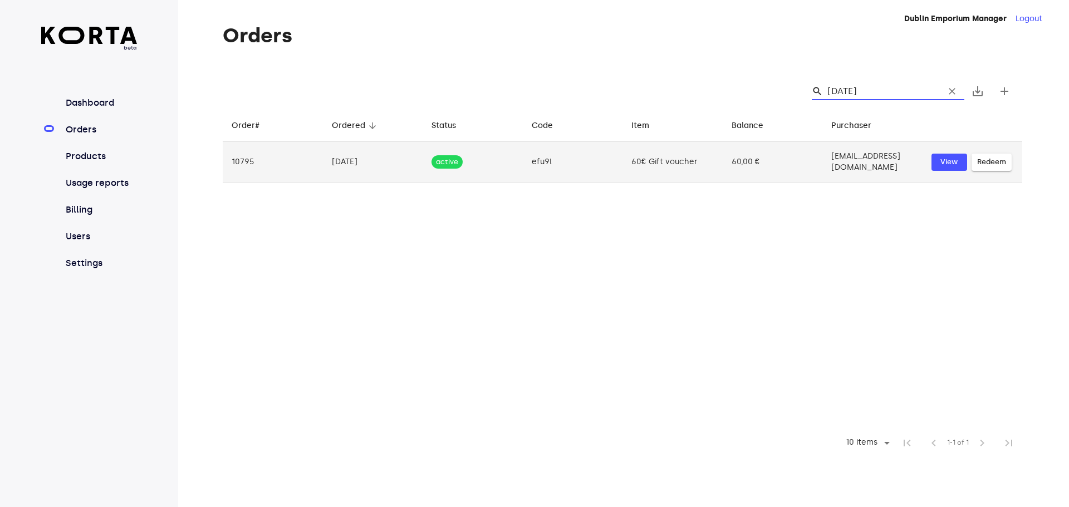
type input "[DATE]"
click at [822, 156] on td "[EMAIL_ADDRESS][DOMAIN_NAME]" at bounding box center [872, 162] width 100 height 41
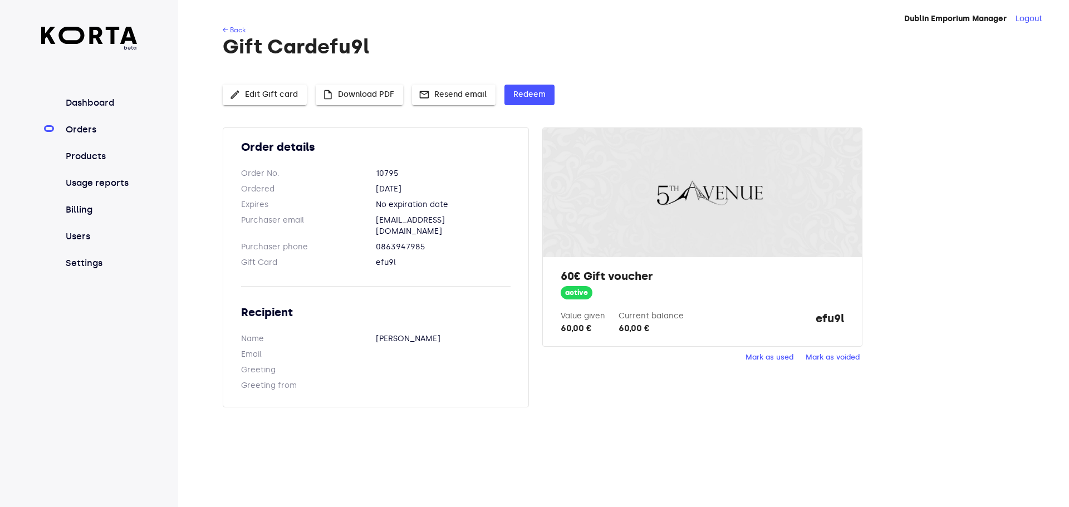
click at [372, 96] on span "insert_drive_file Download PDF" at bounding box center [359, 95] width 70 height 14
drag, startPoint x: 810, startPoint y: 321, endPoint x: 859, endPoint y: 327, distance: 49.3
click at [859, 327] on div "60€ Gift voucher active Value given 60,00 € Current balance 60,00 € efu9l" at bounding box center [702, 301] width 318 height 89
copy strong "efu9l"
